Goal: Task Accomplishment & Management: Manage account settings

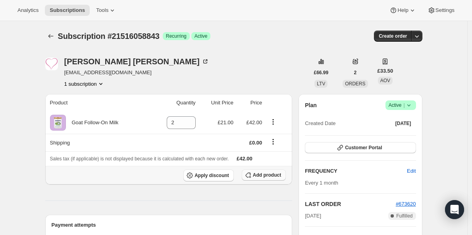
click at [262, 176] on span "Add product" at bounding box center [267, 175] width 28 height 6
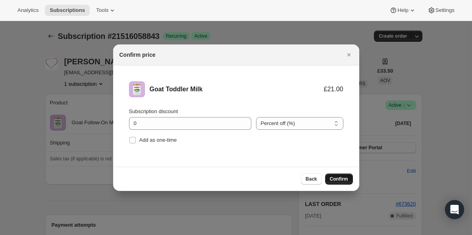
click at [335, 179] on span "Confirm" at bounding box center [339, 179] width 18 height 6
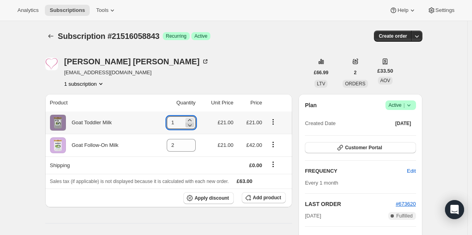
click at [192, 121] on icon at bounding box center [190, 125] width 8 height 8
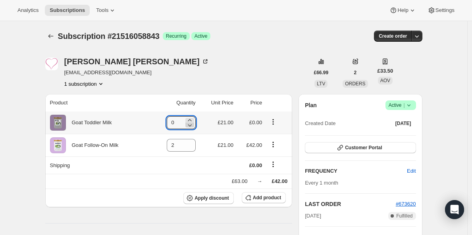
click at [193, 121] on icon at bounding box center [190, 125] width 8 height 8
click at [193, 120] on icon at bounding box center [190, 120] width 8 height 8
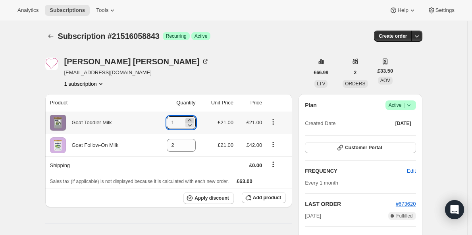
click at [193, 120] on icon at bounding box center [190, 120] width 8 height 8
type input "2"
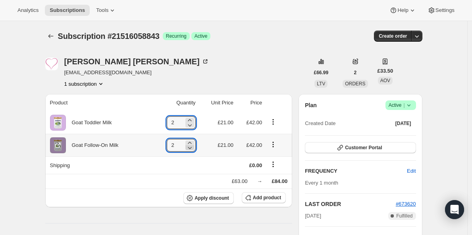
click at [192, 148] on icon at bounding box center [190, 148] width 8 height 8
type input "0"
